Goal: Find specific page/section: Find specific page/section

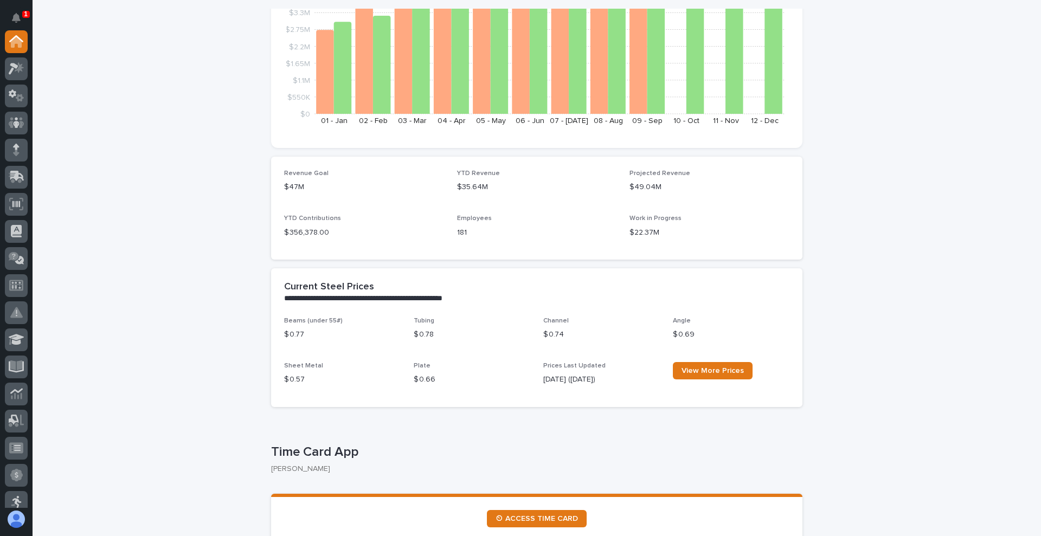
scroll to position [275, 0]
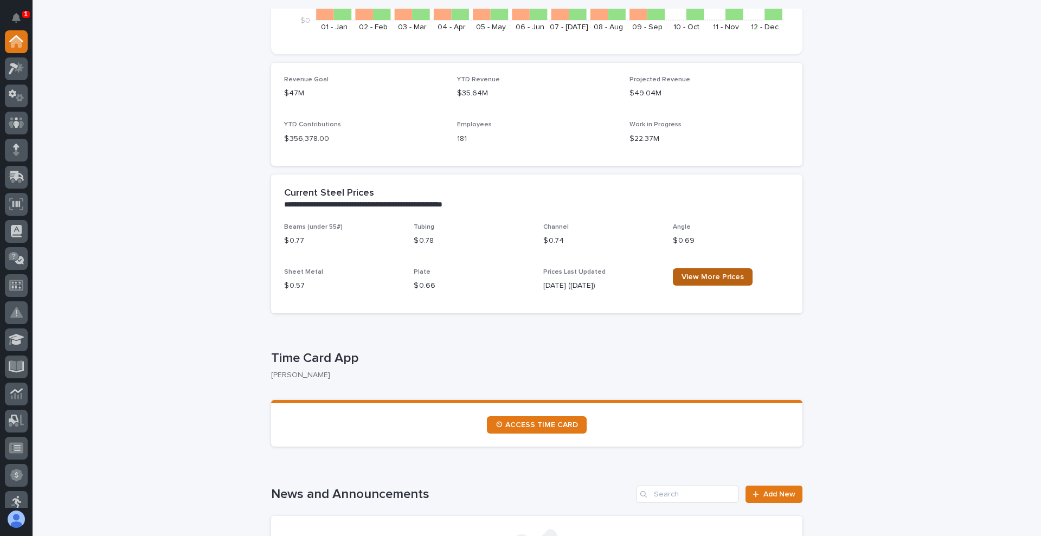
click at [721, 285] on link "View More Prices" at bounding box center [713, 276] width 80 height 17
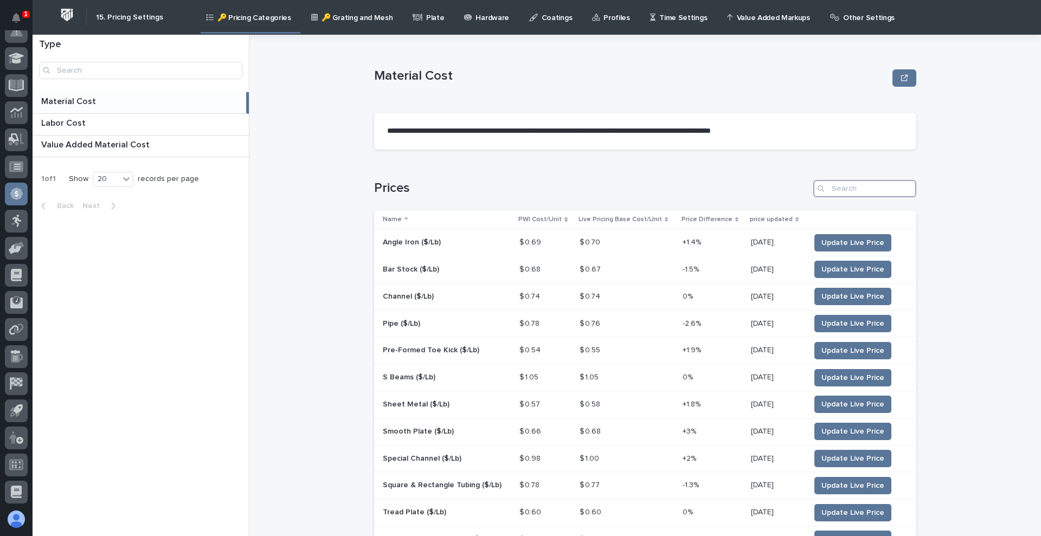
click at [841, 193] on input "Search" at bounding box center [864, 188] width 103 height 17
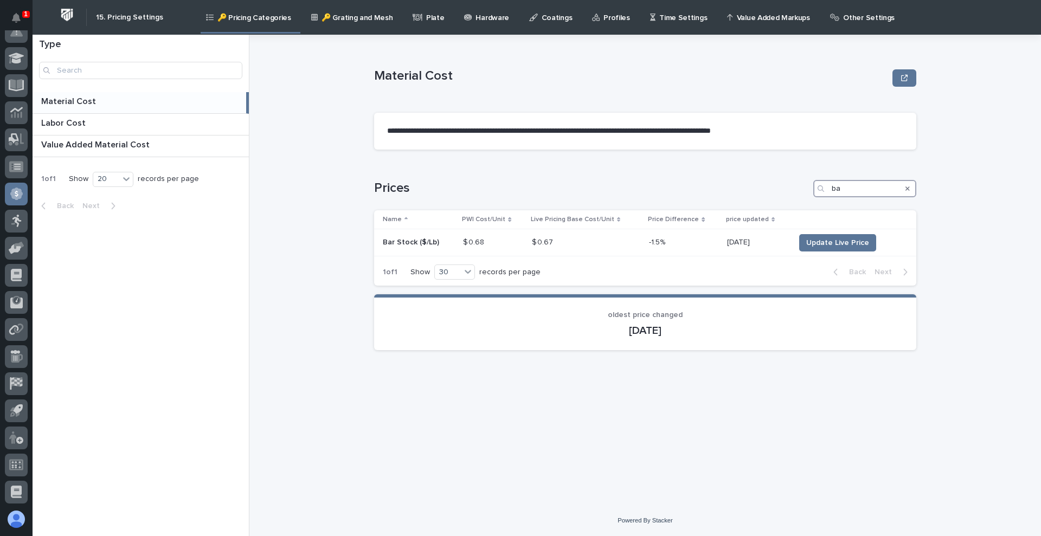
type input "b"
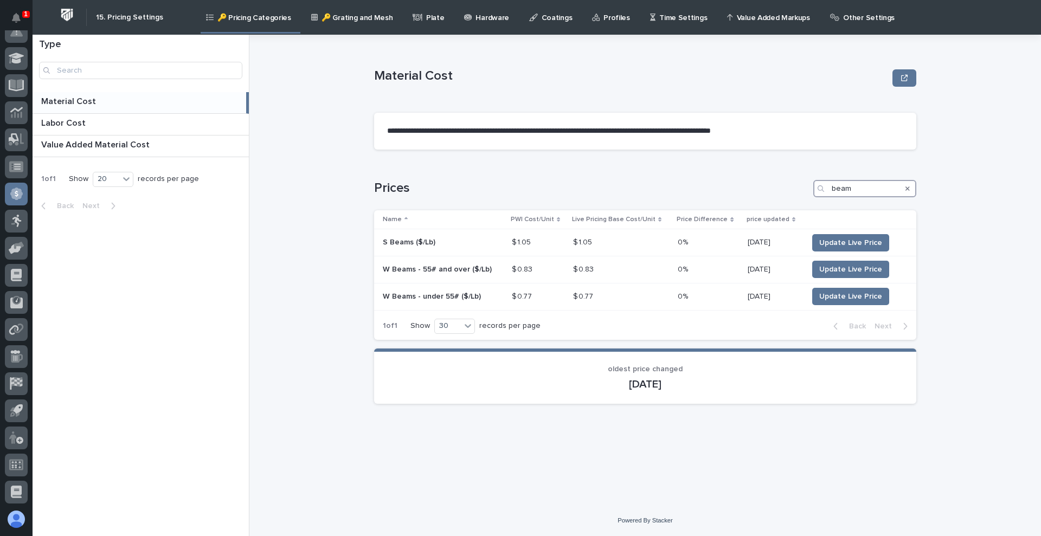
type input "beam"
